Goal: Check status: Check status

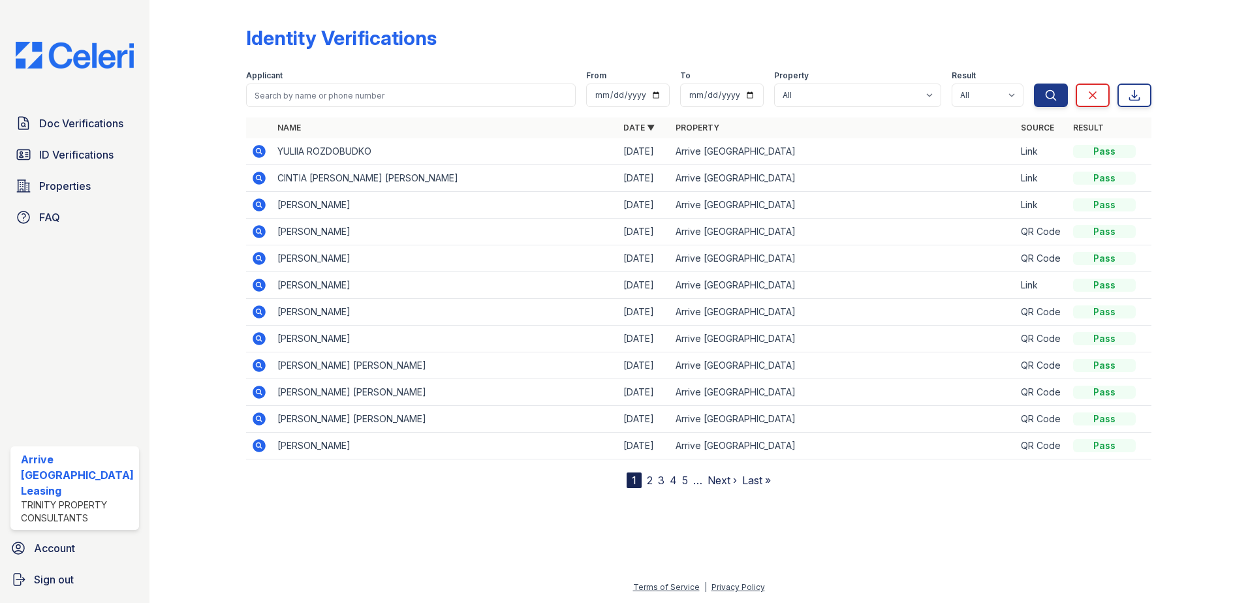
click at [257, 147] on icon at bounding box center [259, 151] width 13 height 13
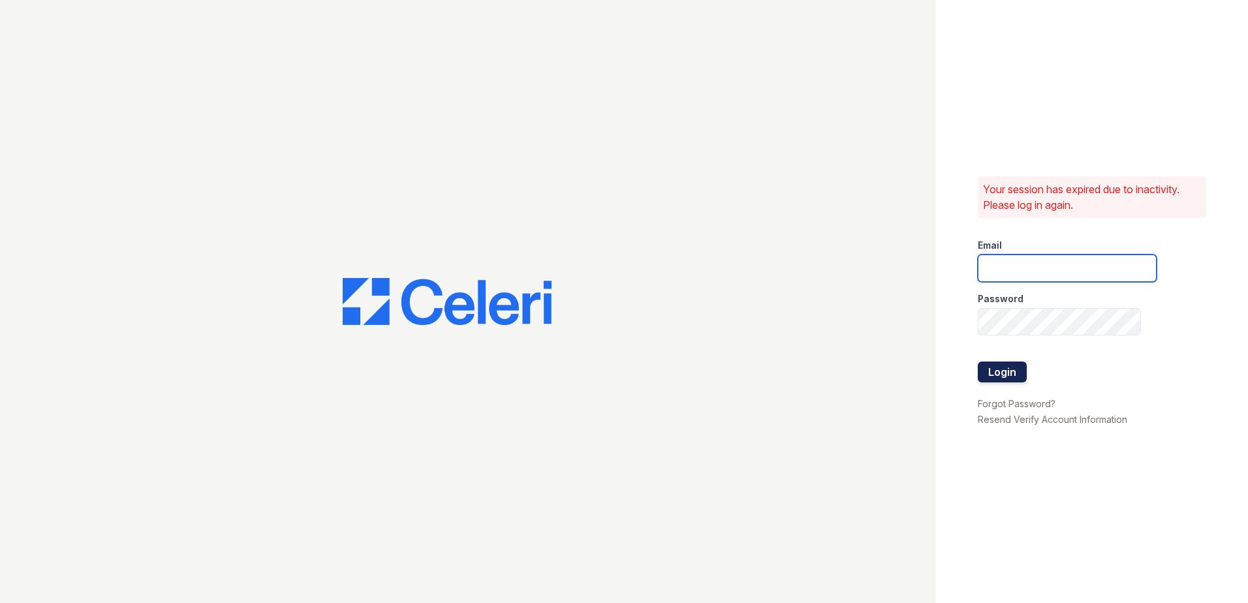
type input "[EMAIL_ADDRESS][DOMAIN_NAME]"
click at [992, 370] on button "Login" at bounding box center [1002, 372] width 49 height 21
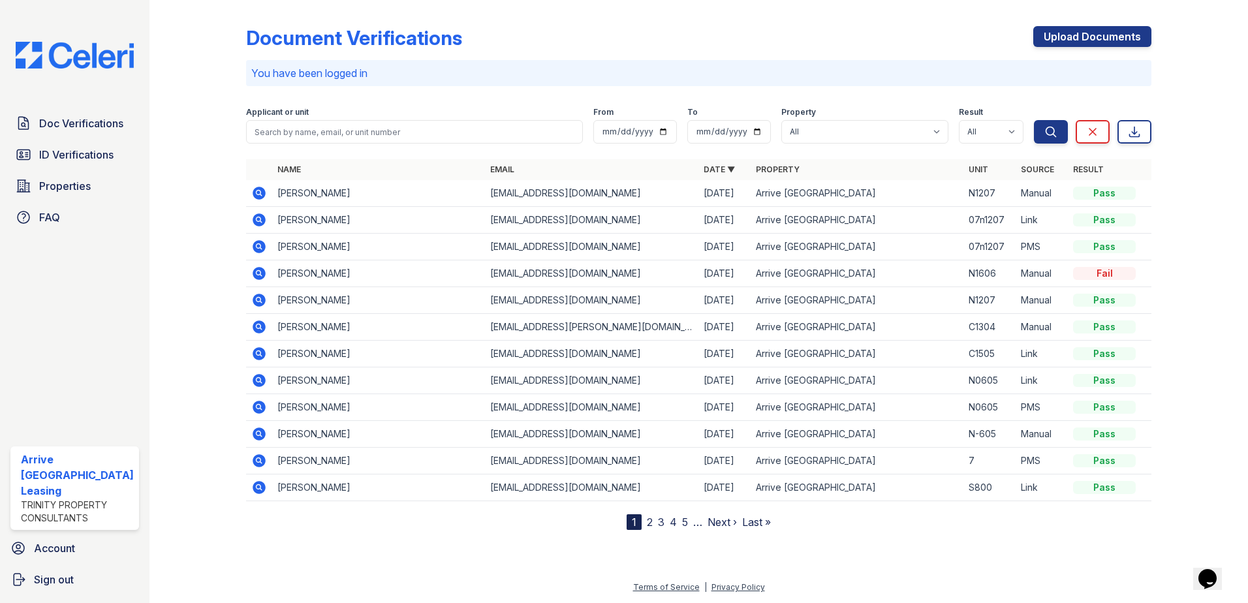
click at [256, 194] on icon at bounding box center [259, 193] width 16 height 16
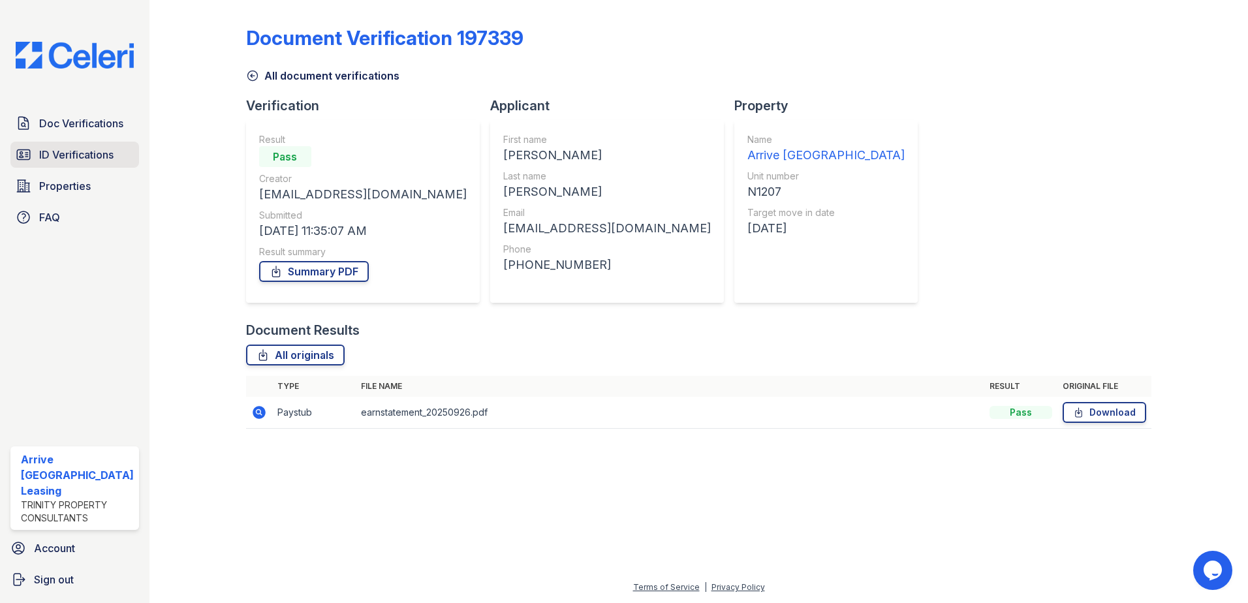
click at [77, 152] on span "ID Verifications" at bounding box center [76, 155] width 74 height 16
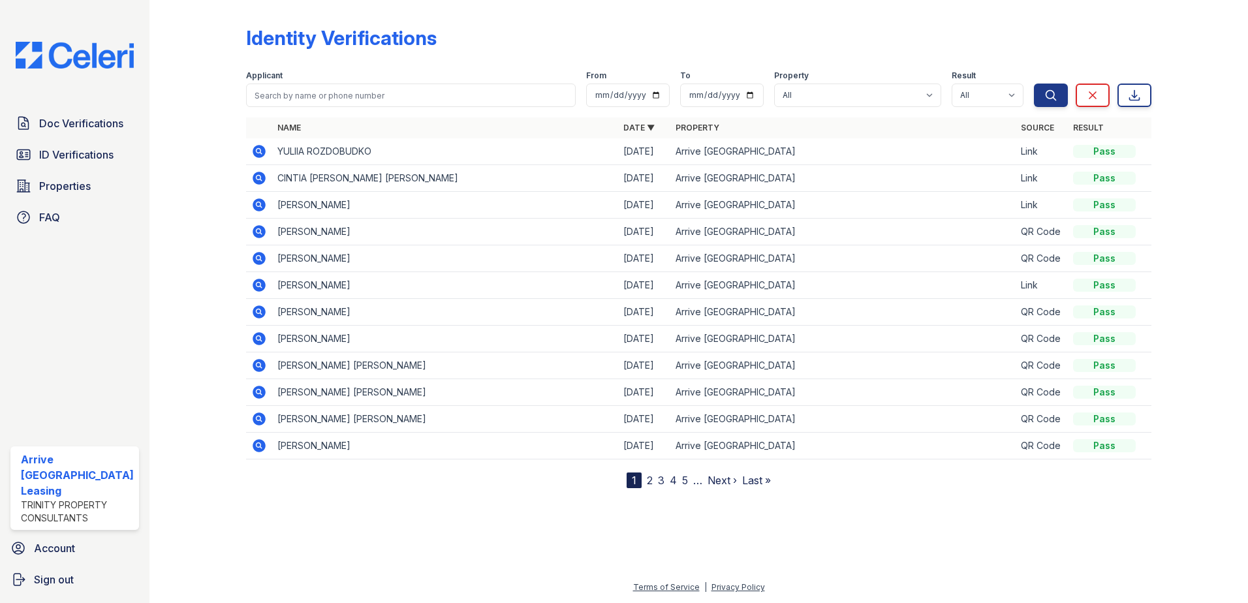
click at [257, 153] on icon at bounding box center [259, 152] width 16 height 16
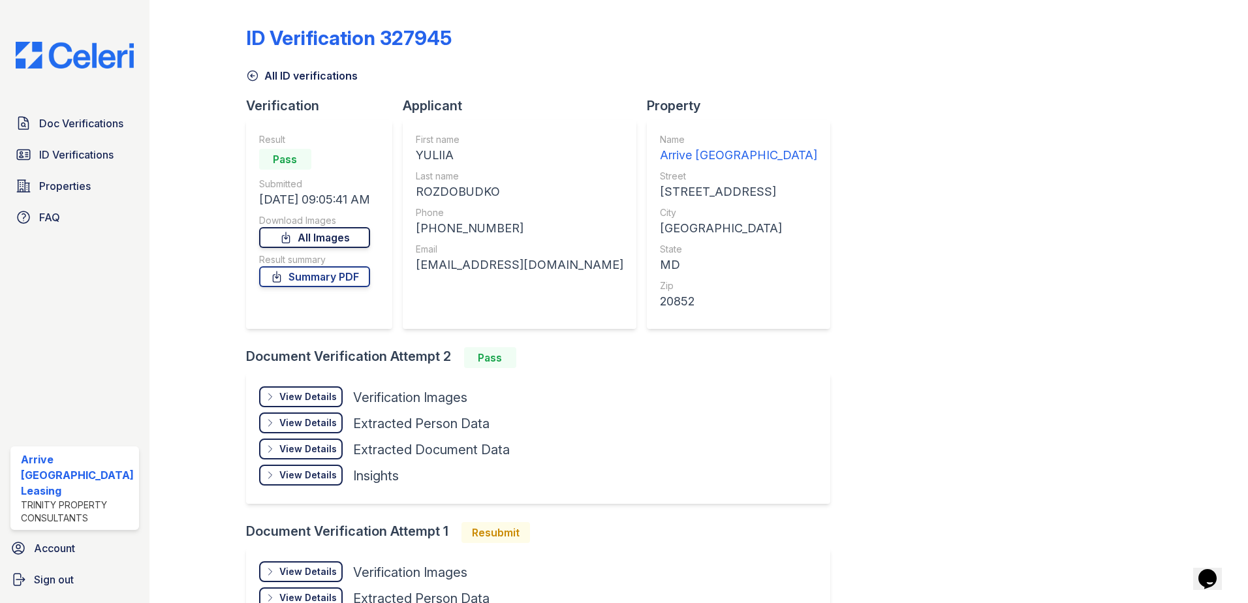
click at [319, 241] on link "All Images" at bounding box center [314, 237] width 111 height 21
click at [322, 278] on link "Summary PDF" at bounding box center [314, 276] width 111 height 21
click at [345, 241] on link "All Images" at bounding box center [314, 237] width 111 height 21
click at [84, 151] on span "ID Verifications" at bounding box center [76, 155] width 74 height 16
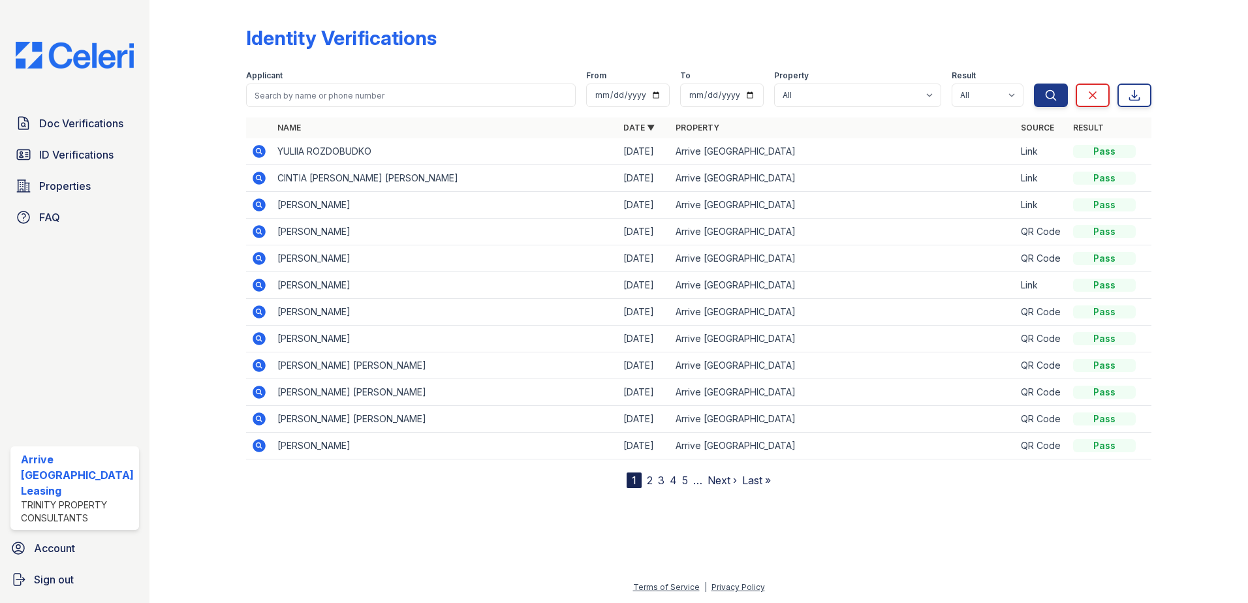
click at [255, 203] on icon at bounding box center [259, 205] width 16 height 16
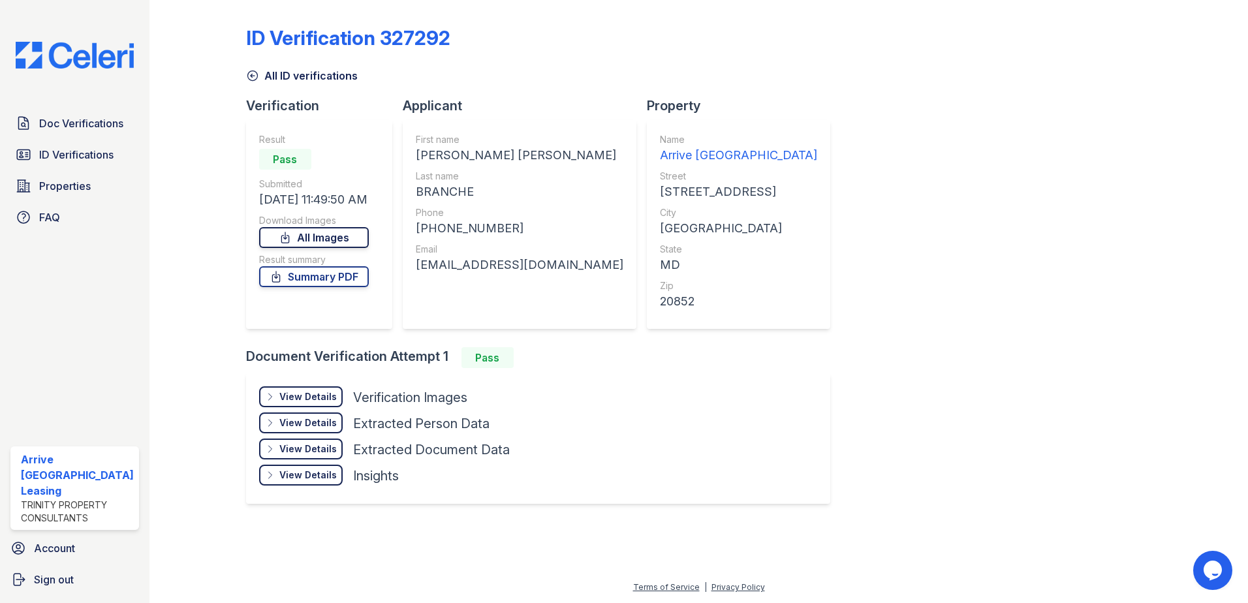
click at [298, 242] on link "All Images" at bounding box center [314, 237] width 110 height 21
click at [307, 277] on link "Summary PDF" at bounding box center [314, 276] width 110 height 21
